Goal: Task Accomplishment & Management: Manage account settings

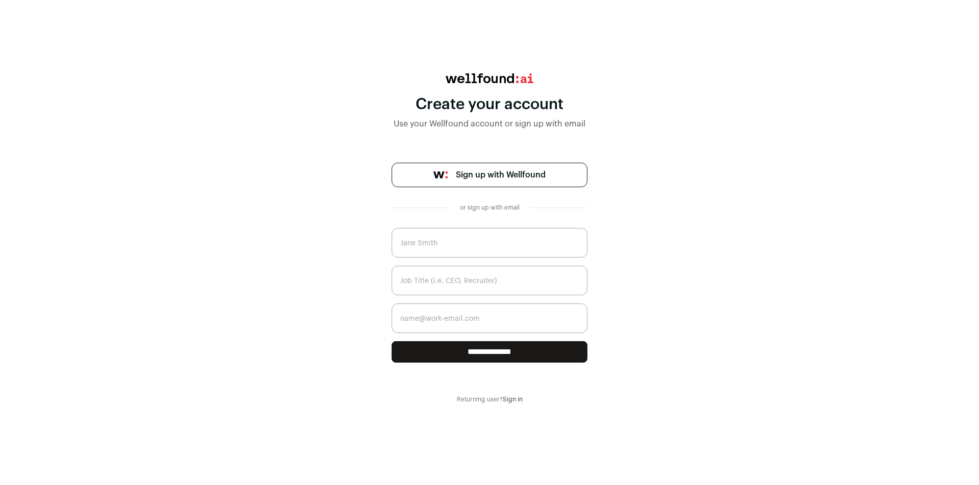
click at [518, 177] on span "Sign up with Wellfound" at bounding box center [501, 175] width 90 height 12
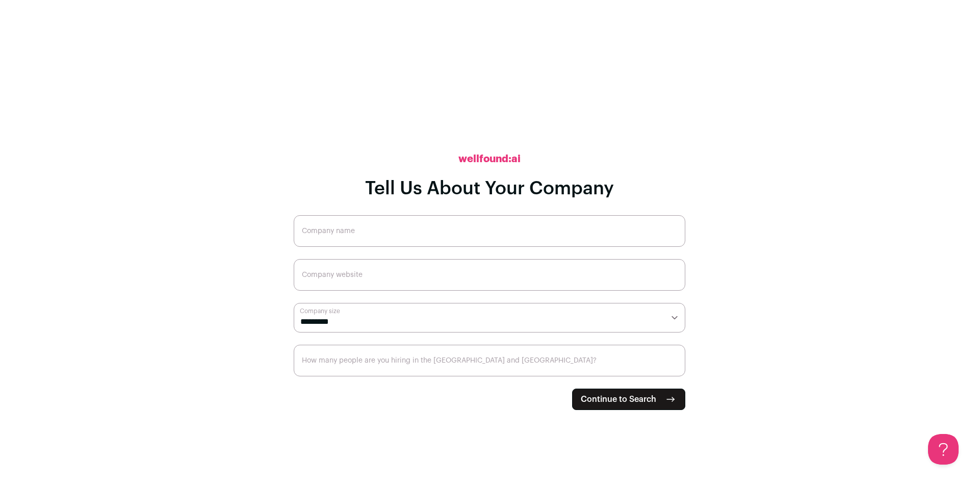
click at [373, 229] on input "Company name" at bounding box center [489, 231] width 391 height 32
click at [374, 228] on input "Company name" at bounding box center [489, 231] width 391 height 32
click at [256, 196] on main "**********" at bounding box center [489, 242] width 979 height 485
click at [377, 275] on input "Company website" at bounding box center [489, 275] width 391 height 32
click at [250, 260] on main "**********" at bounding box center [489, 242] width 979 height 485
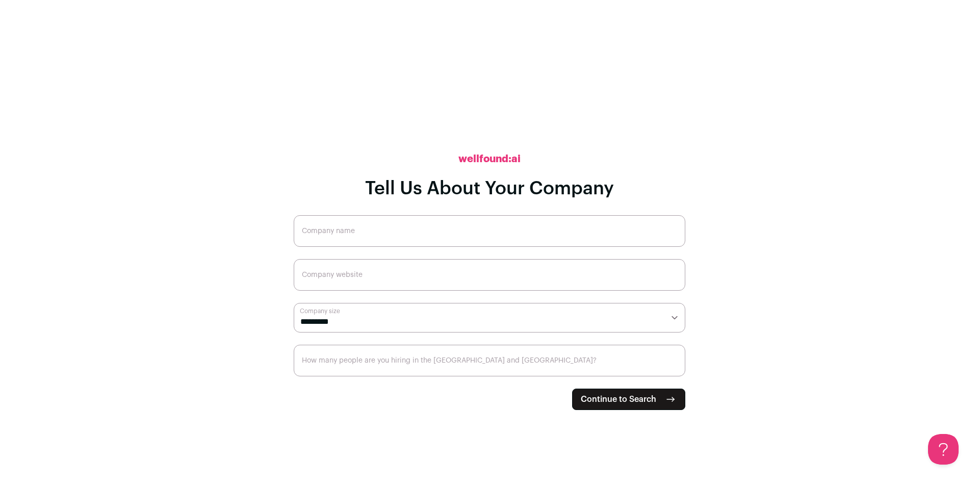
click at [348, 316] on select "**********" at bounding box center [489, 318] width 391 height 30
select select "*"
click at [294, 303] on select "**********" at bounding box center [489, 318] width 391 height 30
click at [304, 173] on div "**********" at bounding box center [489, 242] width 391 height 485
click at [416, 359] on input "How many people are you hiring in the [GEOGRAPHIC_DATA] and [GEOGRAPHIC_DATA]?" at bounding box center [489, 361] width 391 height 32
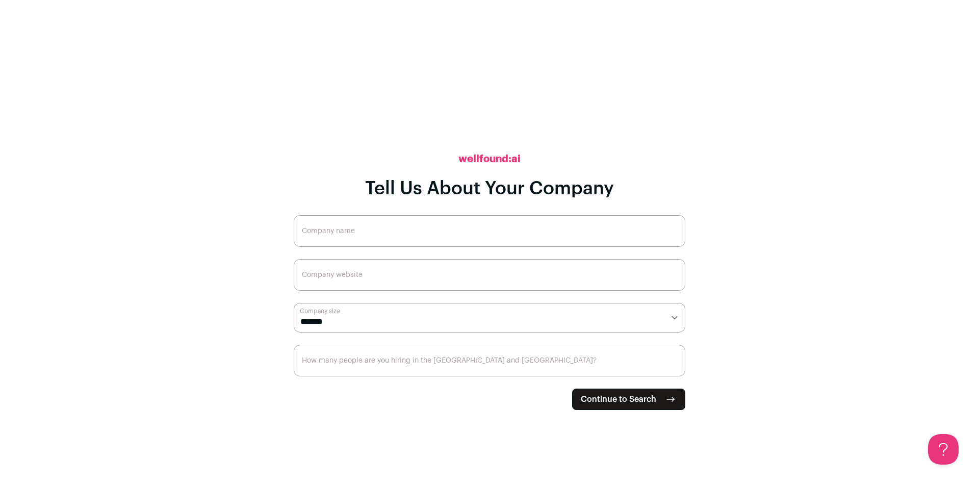
drag, startPoint x: 434, startPoint y: 354, endPoint x: 439, endPoint y: 355, distance: 5.7
click at [434, 354] on input "How many people are you hiring in the [GEOGRAPHIC_DATA] and [GEOGRAPHIC_DATA]?" at bounding box center [489, 361] width 391 height 32
click at [489, 368] on input "How many people are you hiring in the [GEOGRAPHIC_DATA] and [GEOGRAPHIC_DATA]?" at bounding box center [489, 361] width 391 height 32
click at [507, 358] on input "How many people are you hiring in the [GEOGRAPHIC_DATA] and [GEOGRAPHIC_DATA]?" at bounding box center [489, 361] width 391 height 32
type input "0"
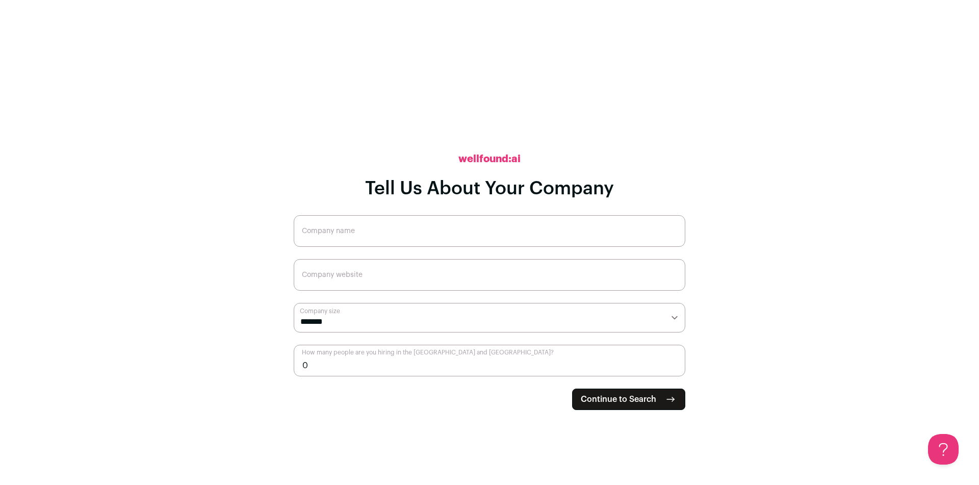
click at [374, 400] on form "**********" at bounding box center [489, 312] width 391 height 195
click at [379, 238] on input "Company name" at bounding box center [489, 231] width 391 height 32
type input "ChronExo"
click at [408, 279] on input "Company website" at bounding box center [489, 275] width 391 height 32
click at [647, 393] on span "Continue to Search" at bounding box center [618, 399] width 75 height 12
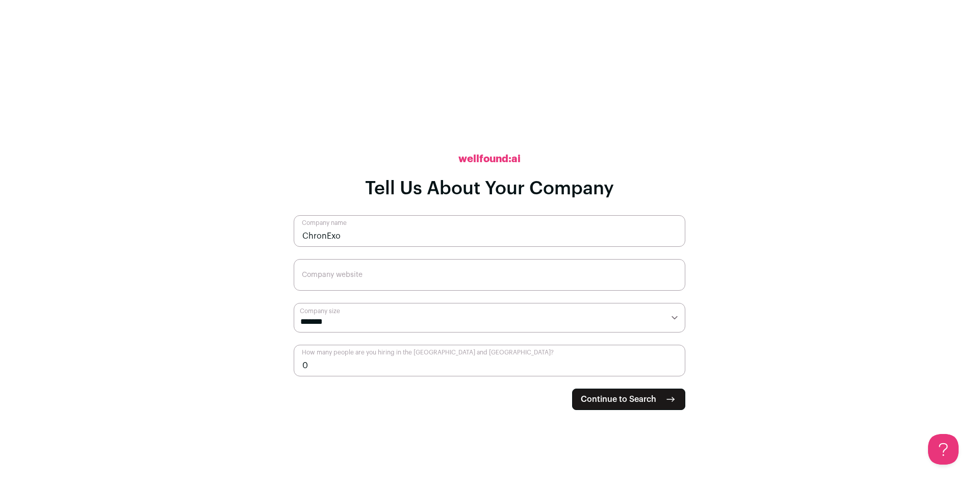
click at [422, 279] on input "Company website" at bounding box center [489, 275] width 391 height 32
type input "[DOMAIN_NAME]"
click at [632, 393] on span "Continue to Search" at bounding box center [618, 399] width 75 height 12
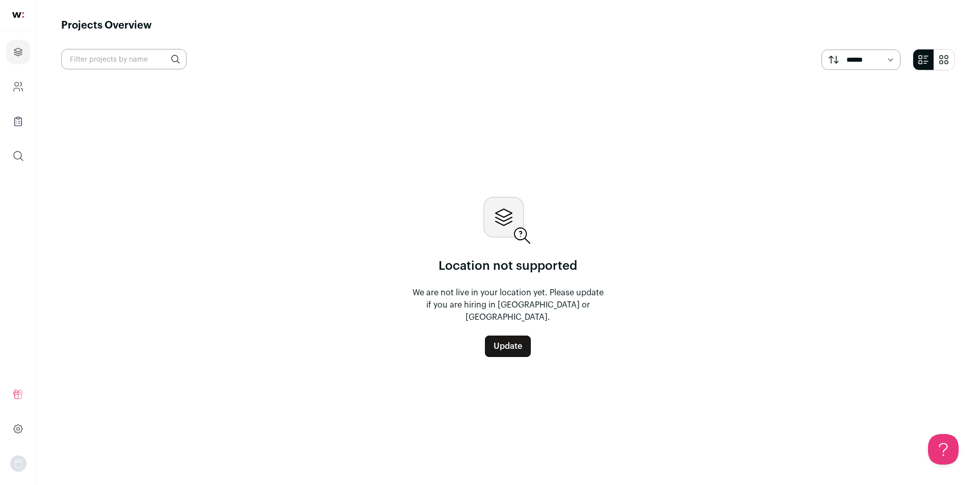
click at [763, 285] on div "Location not supported We are not live in your location yet. Please update if y…" at bounding box center [507, 277] width 703 height 380
click at [20, 434] on icon at bounding box center [18, 429] width 12 height 12
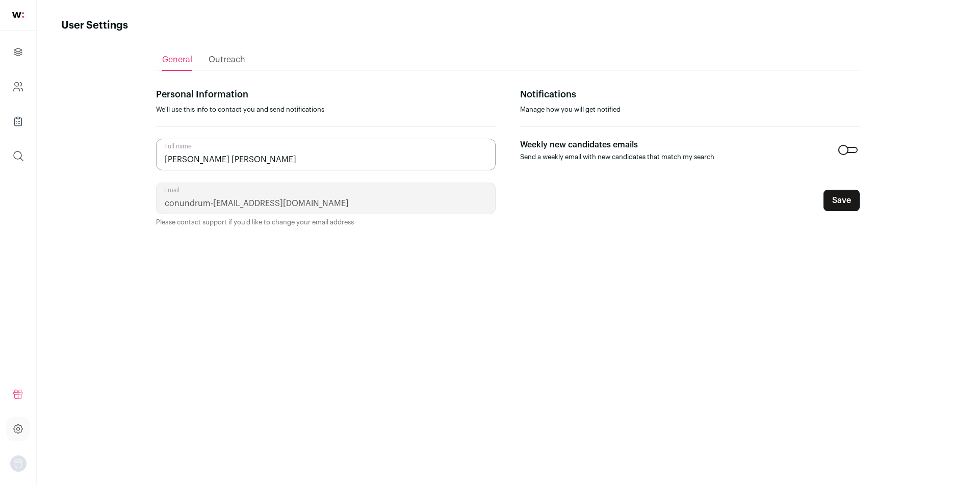
click at [240, 60] on span "Outreach" at bounding box center [226, 60] width 37 height 8
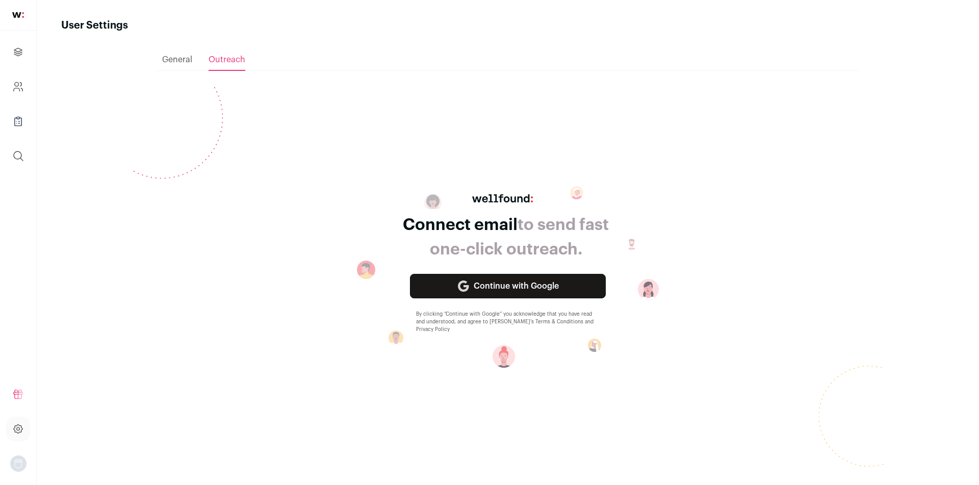
click at [176, 60] on span "General" at bounding box center [177, 60] width 30 height 8
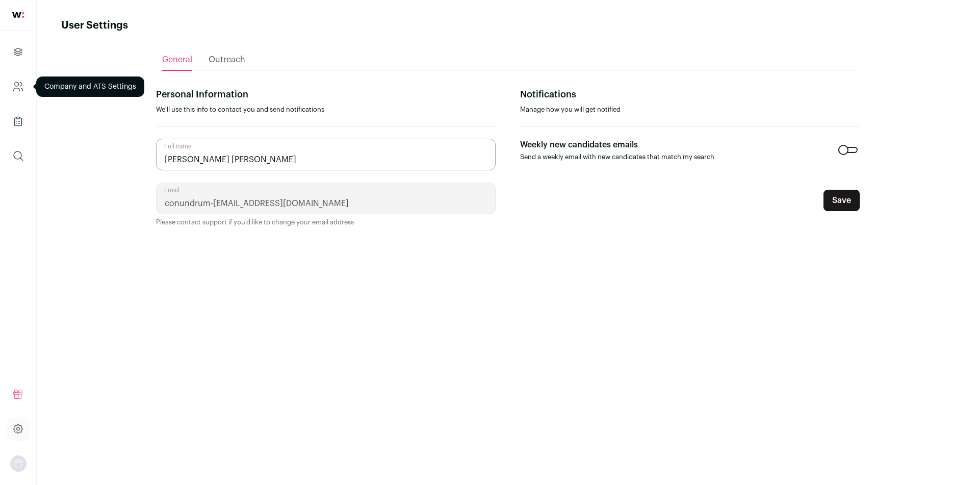
click at [15, 82] on icon "Company and ATS Settings" at bounding box center [18, 87] width 12 height 12
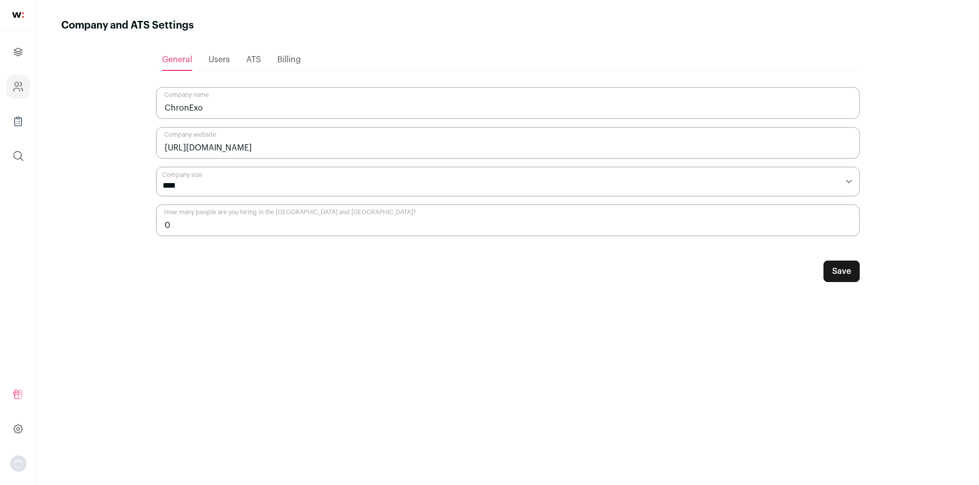
click at [222, 63] on span "Users" at bounding box center [218, 60] width 21 height 8
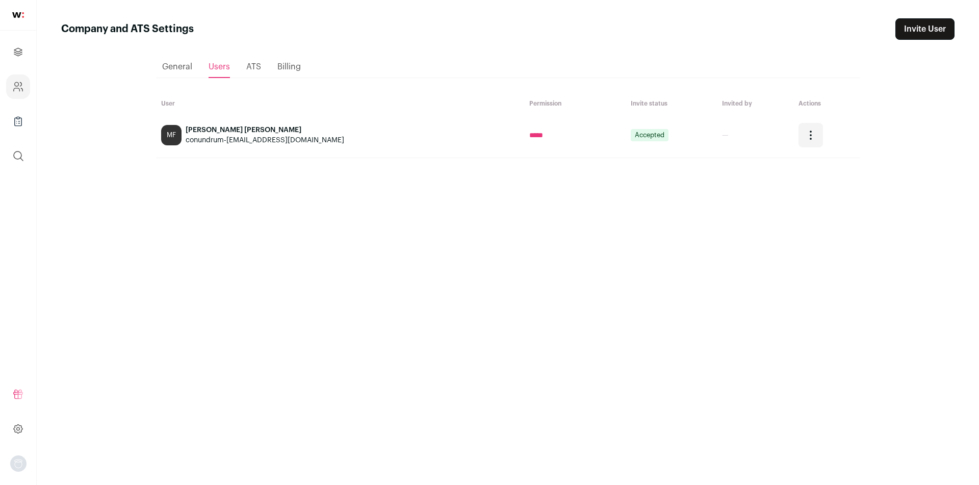
click at [804, 134] on icon "Open dropdown" at bounding box center [810, 135] width 12 height 12
click at [853, 183] on link "Remove user" at bounding box center [863, 183] width 113 height 33
